Goal: Obtain resource: Download file/media

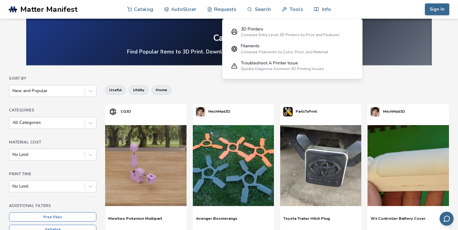
click at [193, 92] on div "useful utility home" at bounding box center [276, 90] width 343 height 15
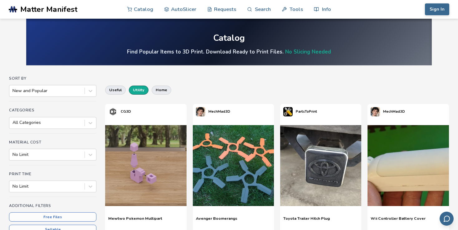
click at [133, 90] on button "utility" at bounding box center [139, 90] width 20 height 9
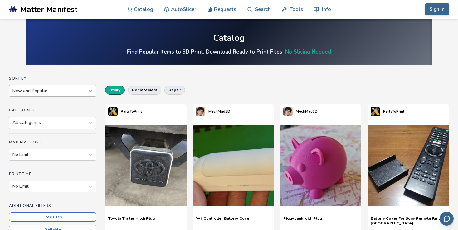
click at [93, 90] on icon at bounding box center [90, 91] width 6 height 6
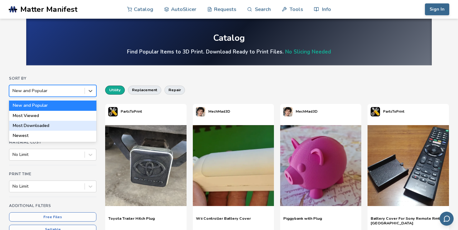
click at [61, 127] on div "Most Downloaded" at bounding box center [52, 126] width 87 height 10
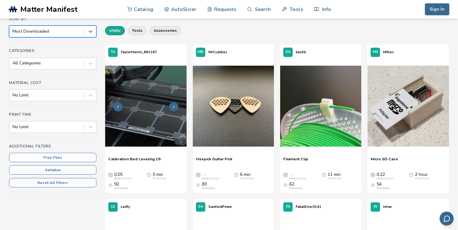
scroll to position [66, 0]
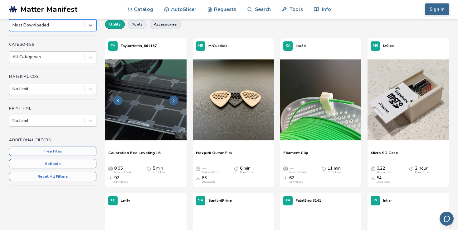
click at [175, 99] on icon at bounding box center [174, 101] width 4 height 4
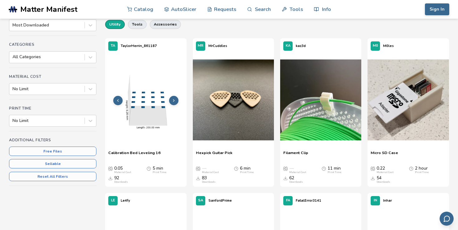
click at [121, 103] on button at bounding box center [117, 100] width 9 height 9
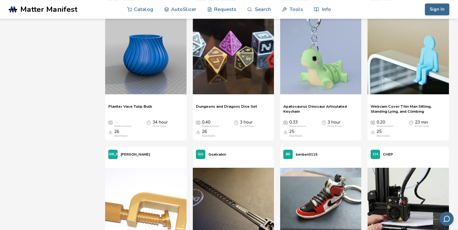
scroll to position [889, 0]
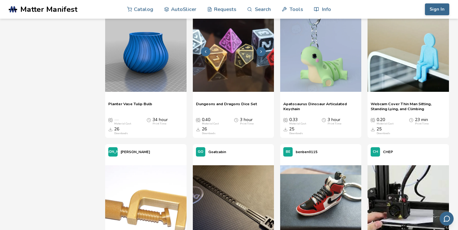
click at [230, 66] on img at bounding box center [233, 51] width 81 height 81
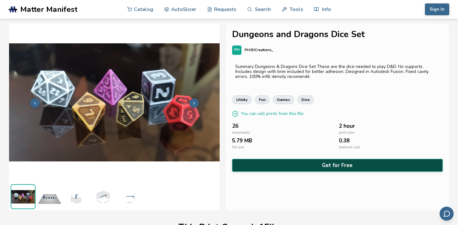
click at [324, 168] on button "Get for Free" at bounding box center [337, 165] width 211 height 13
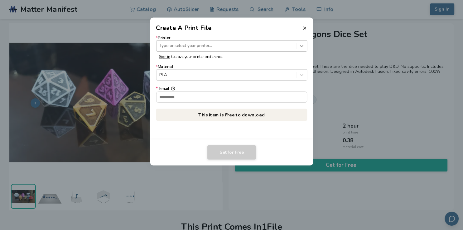
click at [300, 47] on icon at bounding box center [301, 46] width 6 height 6
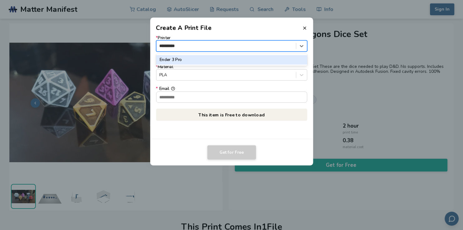
type input "**********"
click at [182, 62] on div "Ender 3 Pro" at bounding box center [231, 59] width 151 height 9
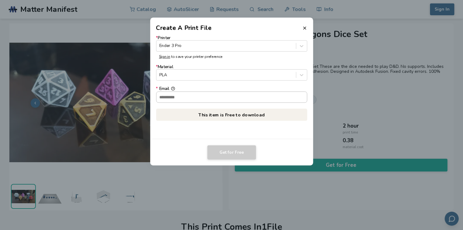
click at [187, 99] on input "* Email" at bounding box center [231, 97] width 151 height 11
type input "**********"
click at [245, 154] on button "Get for Free" at bounding box center [231, 153] width 49 height 14
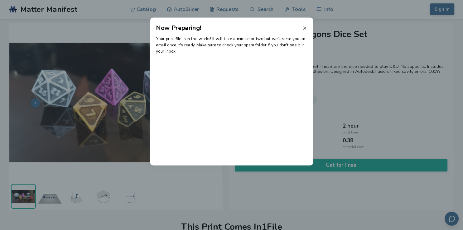
click at [305, 29] on icon at bounding box center [304, 28] width 5 height 5
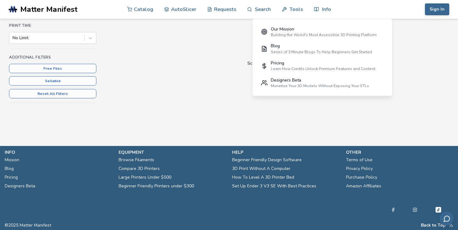
scroll to position [17, 0]
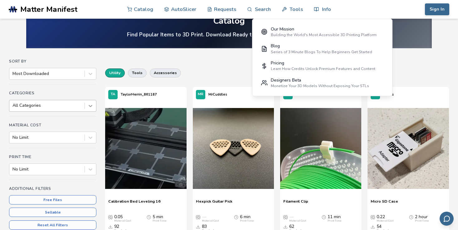
click at [92, 104] on icon at bounding box center [90, 106] width 6 height 6
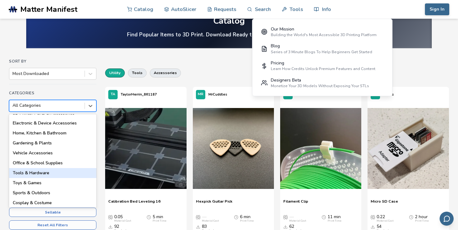
scroll to position [0, 0]
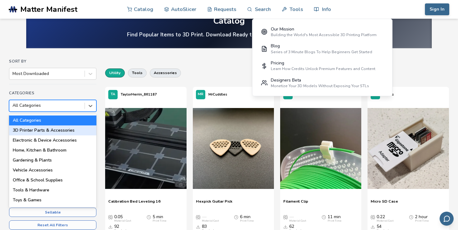
click at [54, 131] on div "3D Printer Parts & Accessories" at bounding box center [52, 131] width 87 height 10
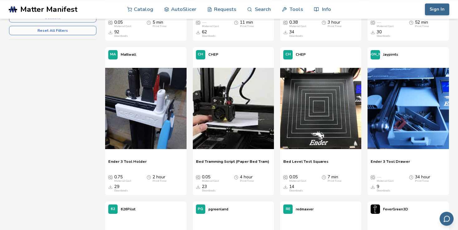
scroll to position [215, 0]
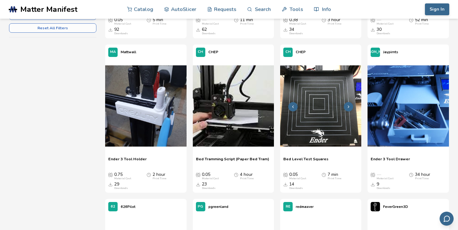
click at [328, 117] on img at bounding box center [320, 105] width 81 height 81
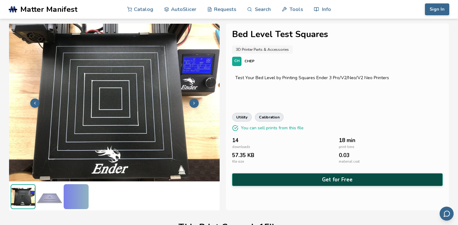
click at [319, 178] on button "Get for Free" at bounding box center [337, 179] width 211 height 13
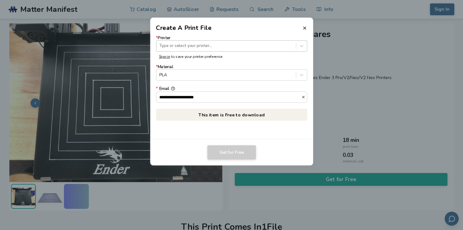
click at [258, 48] on div at bounding box center [225, 46] width 133 height 6
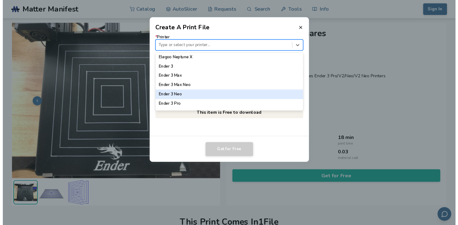
scroll to position [323, 0]
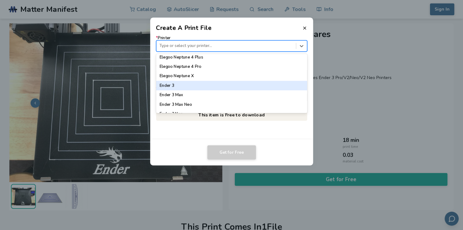
click at [200, 86] on div "Ender 3" at bounding box center [231, 85] width 151 height 9
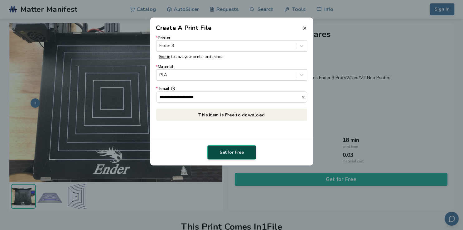
click at [238, 154] on button "Get for Free" at bounding box center [231, 153] width 49 height 14
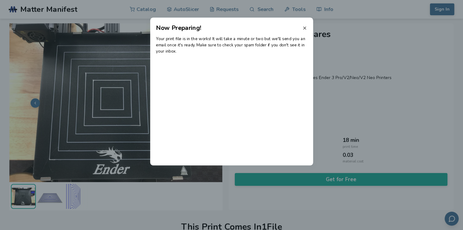
click at [303, 28] on icon at bounding box center [304, 28] width 5 height 5
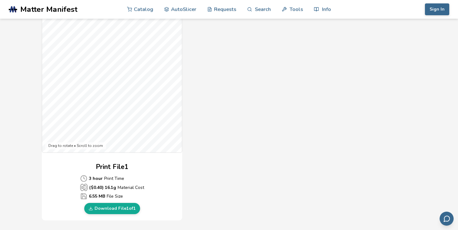
scroll to position [66, 0]
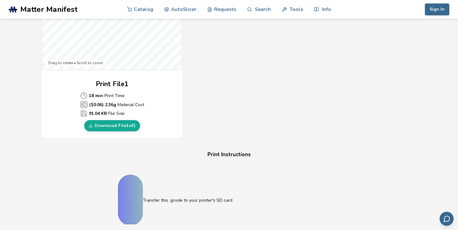
scroll to position [263, 0]
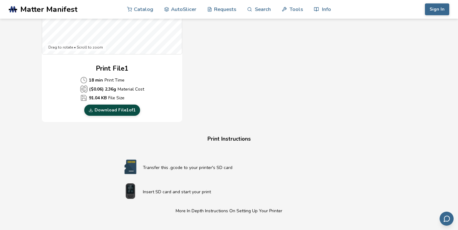
click at [119, 111] on link "Download File 1 of 1" at bounding box center [112, 110] width 56 height 11
click at [330, 59] on div "Gcode Preview Drag to rotate • Scroll to zoom Print File 1 18 min Print Time ($…" at bounding box center [229, 9] width 374 height 227
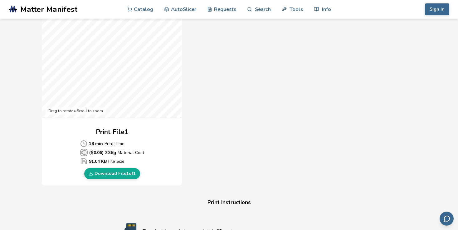
scroll to position [197, 0]
